Goal: Task Accomplishment & Management: Use online tool/utility

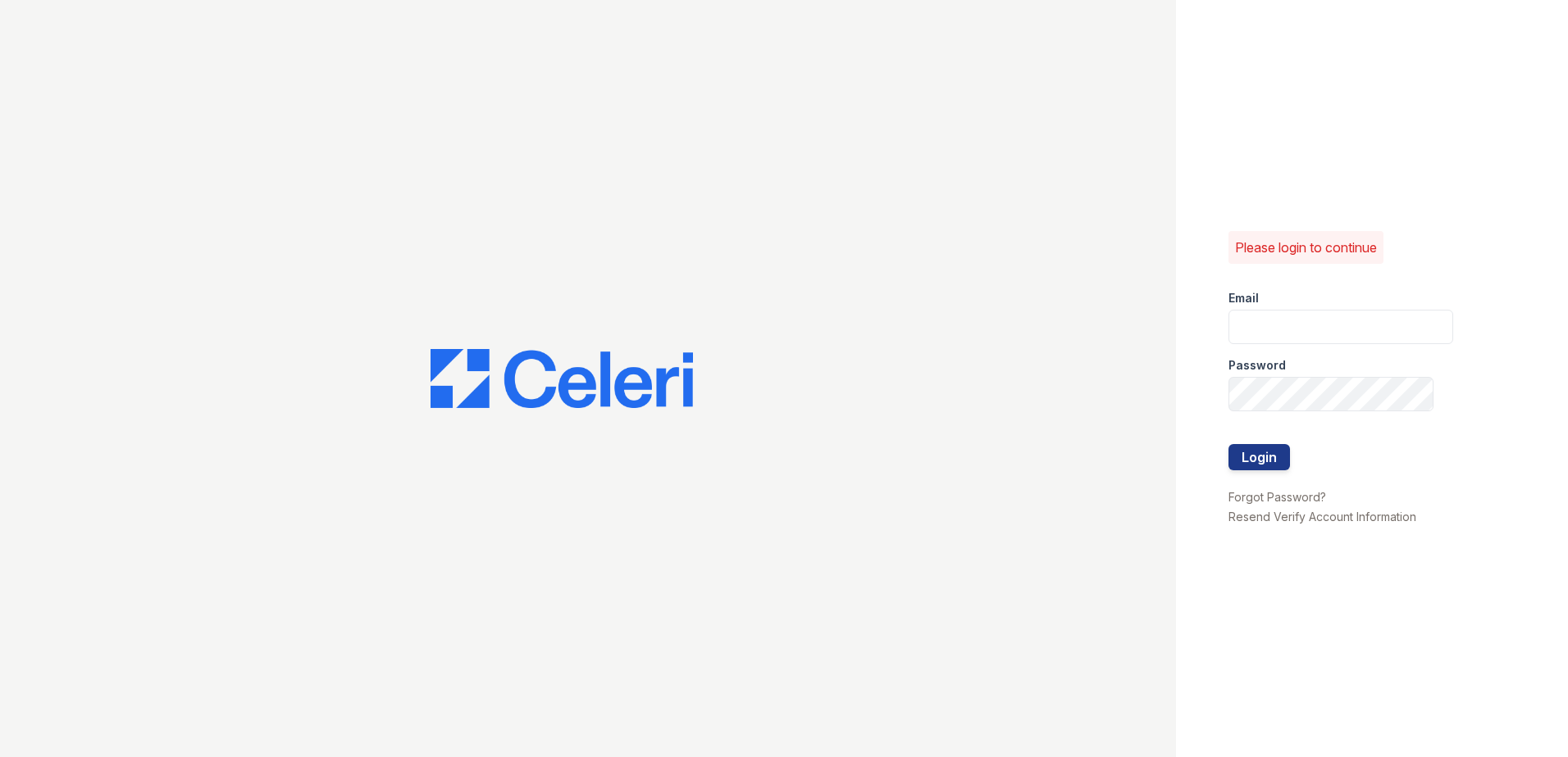
type input "[EMAIL_ADDRESS][DOMAIN_NAME]"
click at [1075, 440] on div "Please login to continue Email [EMAIL_ADDRESS][DOMAIN_NAME] Password Login Forg…" at bounding box center [784, 378] width 1568 height 757
click at [1154, 437] on div "Please login to continue Email stkim@trinity-pm.com Password Login Forgot Passw…" at bounding box center [784, 378] width 1568 height 757
click at [1228, 444] on button "Login" at bounding box center [1259, 457] width 61 height 27
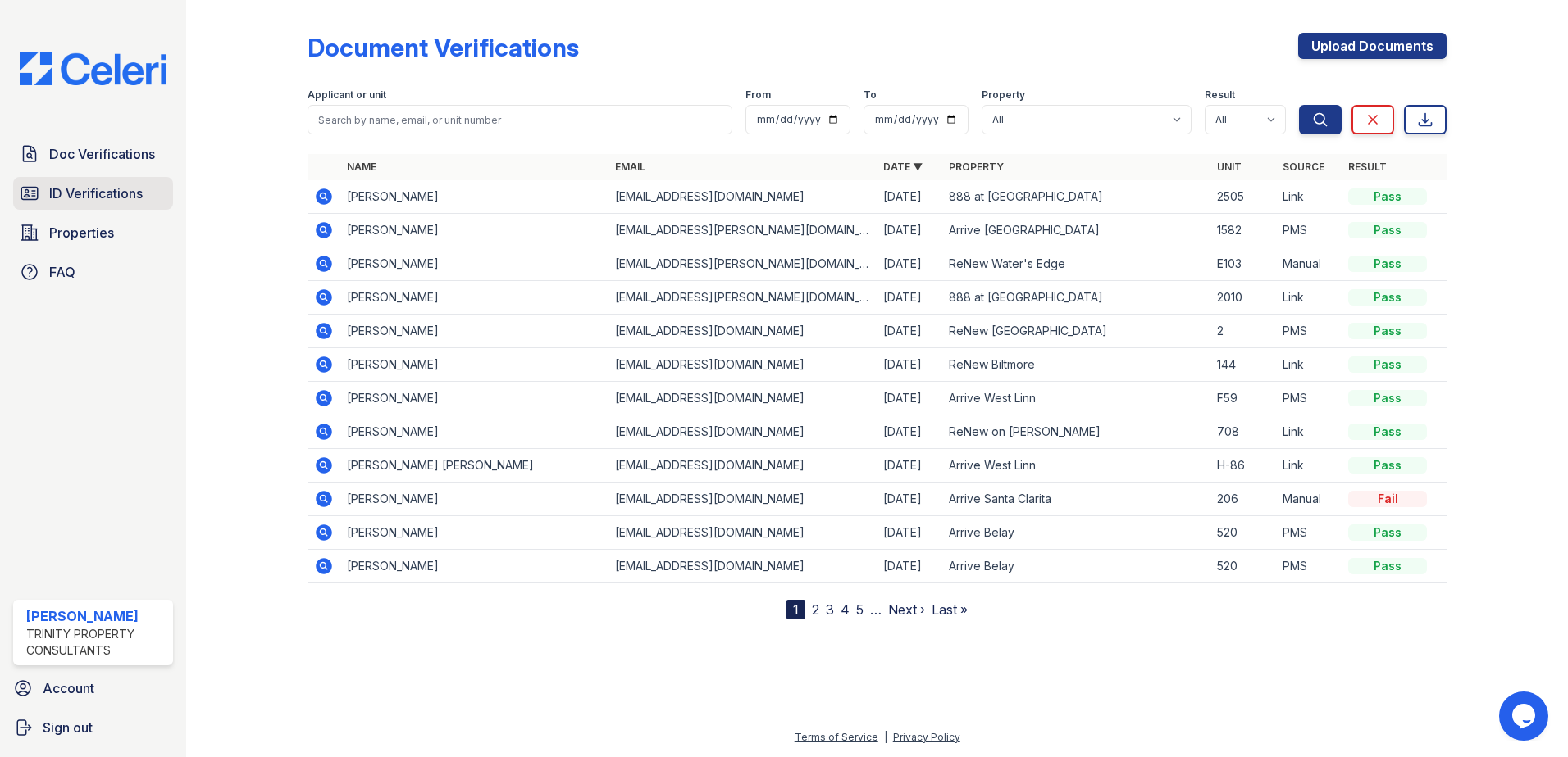
click at [80, 191] on span "ID Verifications" at bounding box center [96, 193] width 94 height 20
